Goal: Transaction & Acquisition: Book appointment/travel/reservation

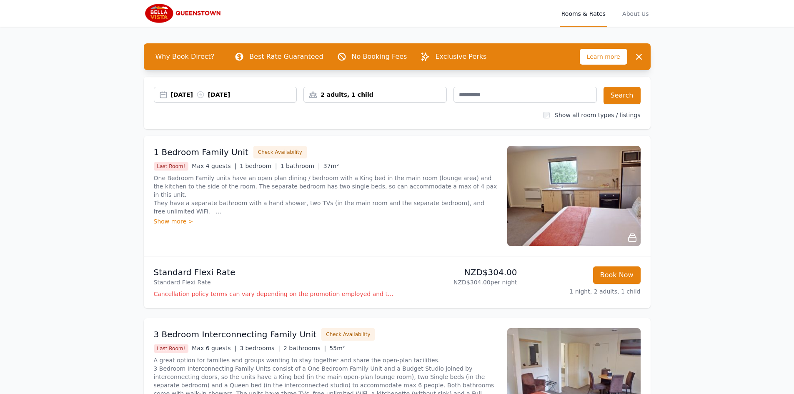
click at [586, 201] on img at bounding box center [573, 196] width 133 height 100
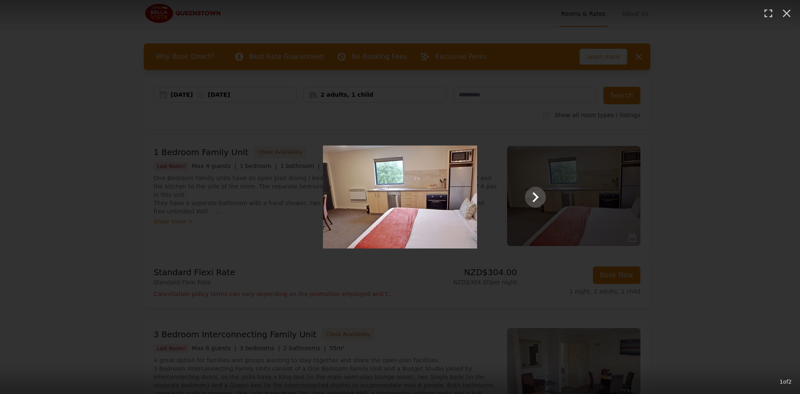
drag, startPoint x: 534, startPoint y: 193, endPoint x: 525, endPoint y: 196, distance: 9.6
click at [525, 196] on div at bounding box center [400, 196] width 308 height 103
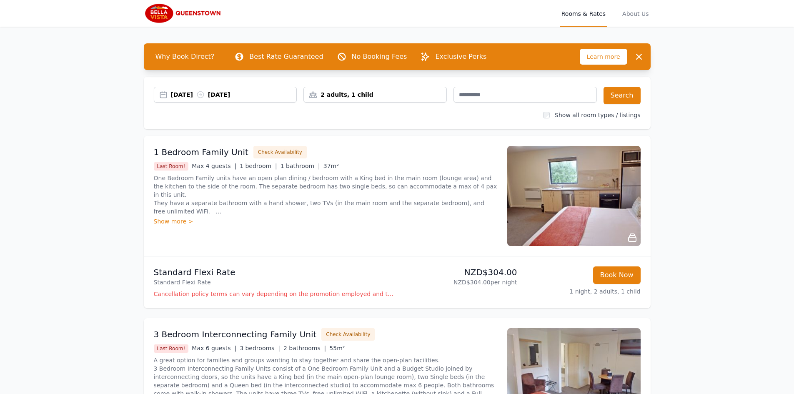
click at [570, 204] on img at bounding box center [573, 196] width 133 height 100
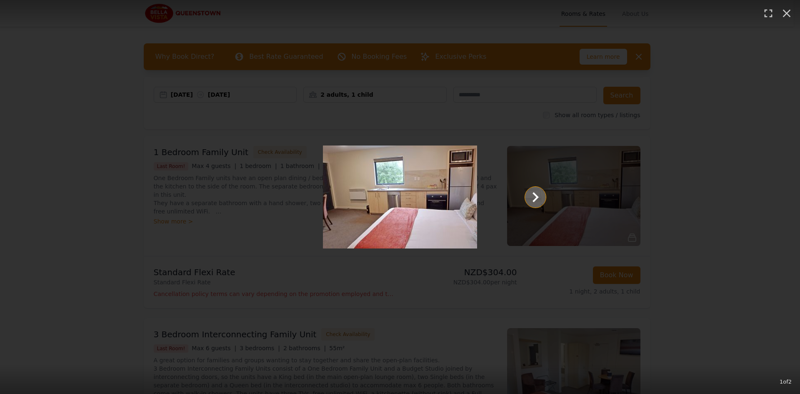
click at [538, 200] on icon "Show slide 2 of 2" at bounding box center [536, 197] width 20 height 20
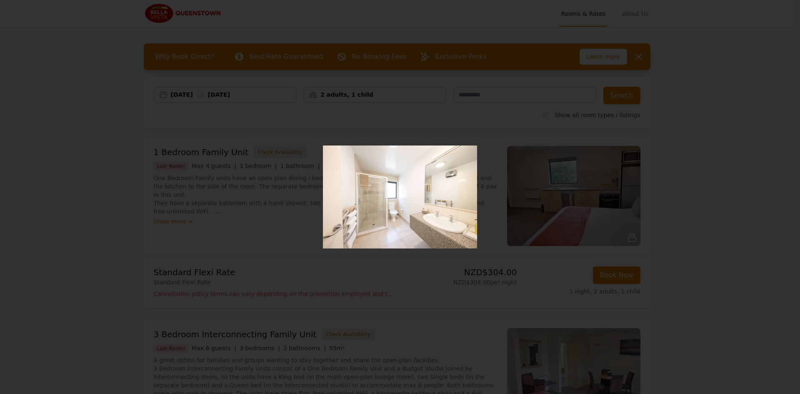
click at [538, 200] on div at bounding box center [400, 196] width 308 height 103
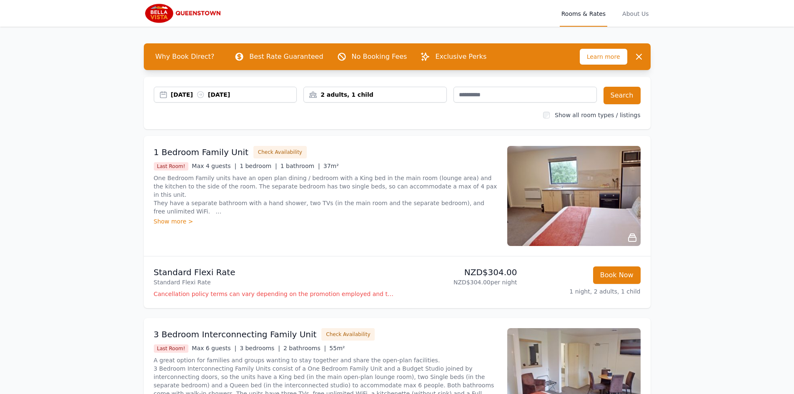
click at [338, 261] on li "Standard Flexi Rate Standard Flexi Rate NZD$304.00 NZD$304.00 per night Book No…" at bounding box center [397, 282] width 507 height 52
